Goal: Contribute content

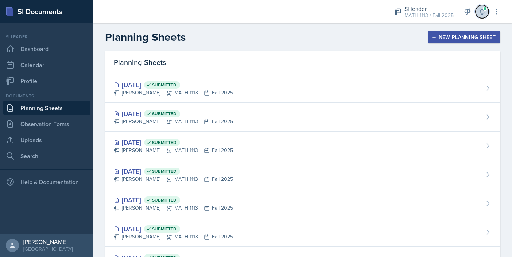
click at [482, 9] on icon at bounding box center [481, 11] width 5 height 5
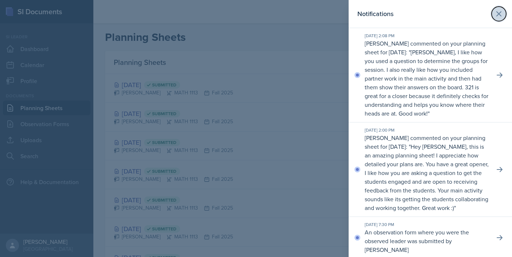
click at [498, 14] on icon at bounding box center [498, 14] width 4 height 4
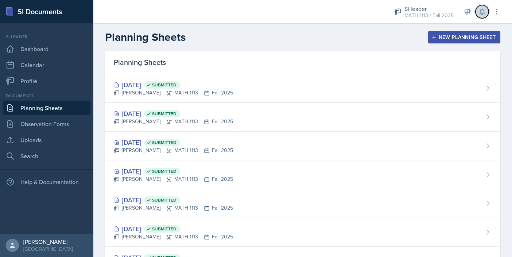
click at [480, 17] on button at bounding box center [481, 11] width 13 height 13
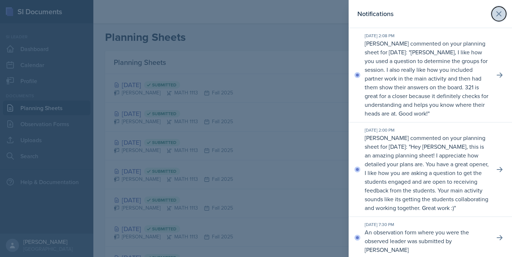
click at [499, 8] on button at bounding box center [498, 14] width 15 height 15
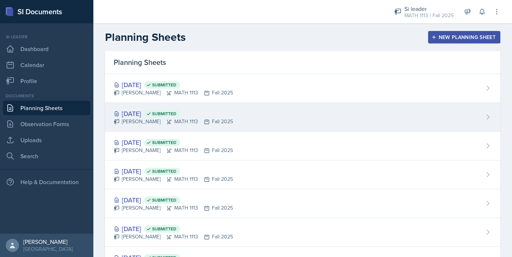
click at [309, 116] on div "[DATE] Submitted [PERSON_NAME] MATH 1113 Fall 2025" at bounding box center [302, 117] width 395 height 29
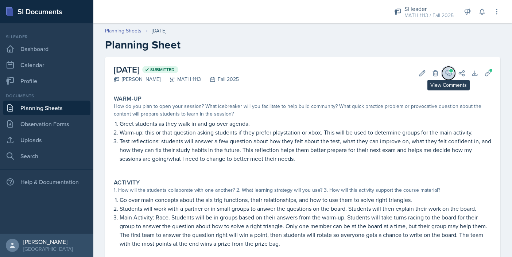
click at [447, 72] on icon at bounding box center [448, 73] width 7 height 7
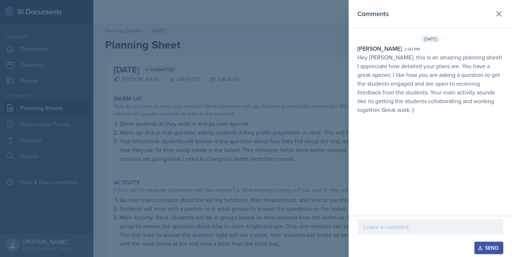
click at [400, 223] on p at bounding box center [429, 226] width 133 height 9
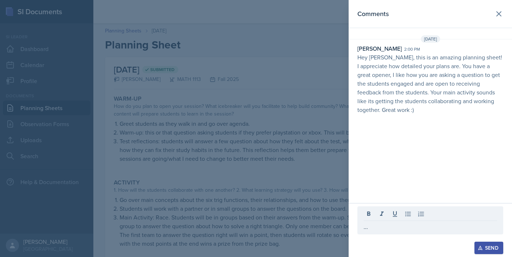
click at [486, 250] on div "Send" at bounding box center [488, 248] width 19 height 6
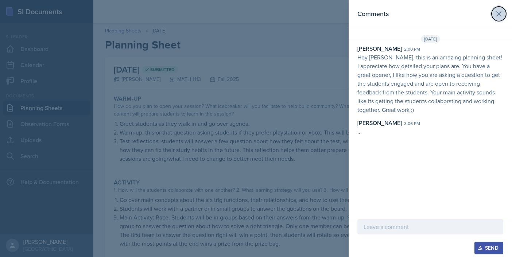
click at [499, 16] on icon at bounding box center [498, 13] width 9 height 9
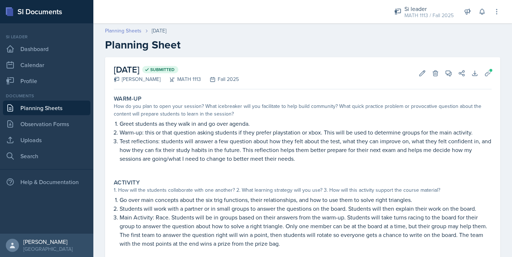
click at [128, 30] on link "Planning Sheets" at bounding box center [123, 31] width 36 height 8
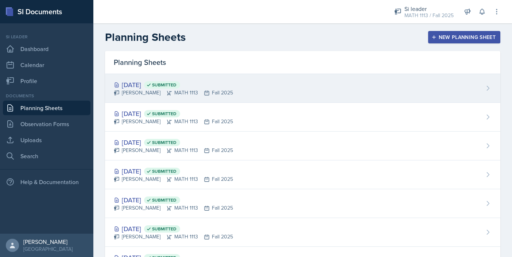
click at [272, 89] on div "[DATE] Submitted [PERSON_NAME] MATH 1113 Fall 2025" at bounding box center [302, 88] width 395 height 29
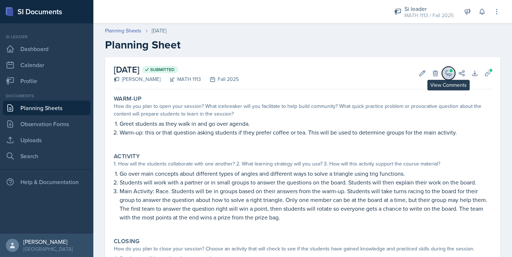
click at [449, 75] on icon at bounding box center [448, 73] width 5 height 5
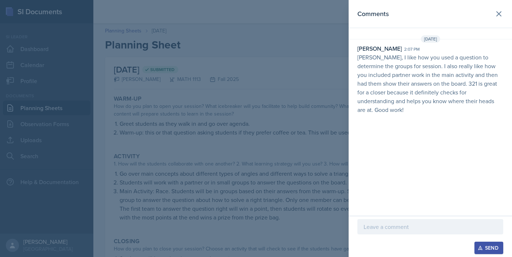
click at [392, 228] on p at bounding box center [429, 226] width 133 height 9
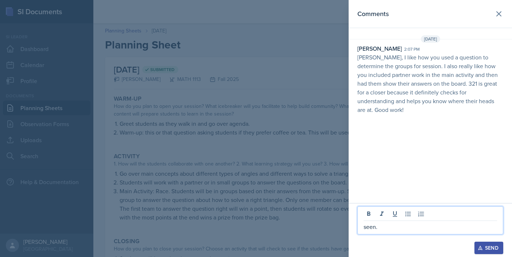
click at [496, 251] on div "Send" at bounding box center [488, 248] width 19 height 6
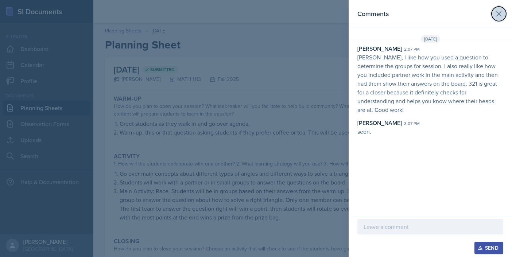
click at [502, 8] on button at bounding box center [498, 14] width 15 height 15
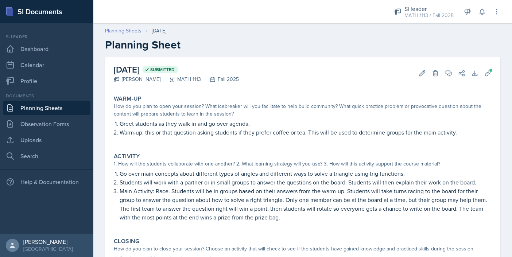
click at [118, 34] on link "Planning Sheets" at bounding box center [123, 31] width 36 height 8
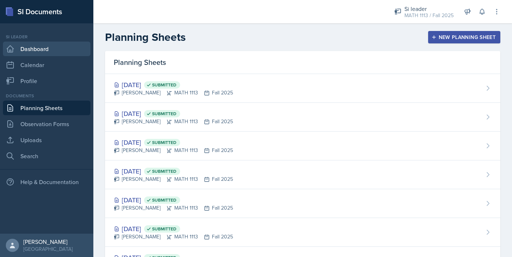
click at [38, 51] on link "Dashboard" at bounding box center [46, 49] width 87 height 15
